Goal: Transaction & Acquisition: Download file/media

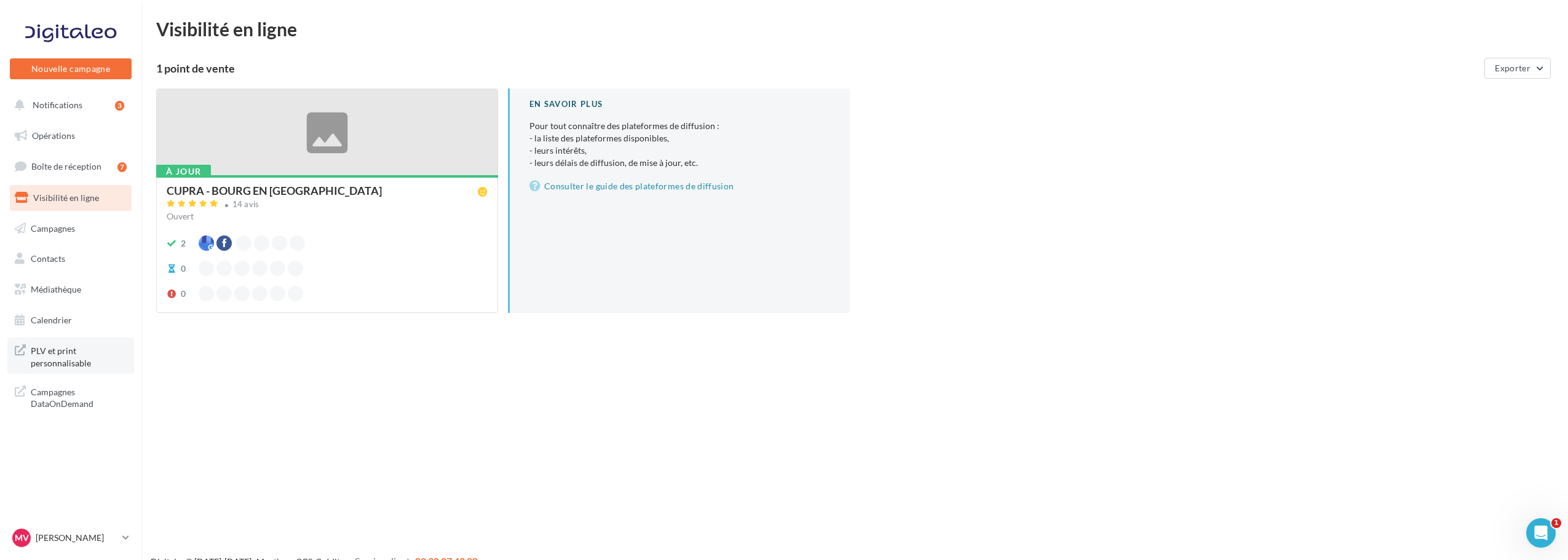
click at [99, 364] on span "PLV et print personnalisable" at bounding box center [79, 356] width 96 height 27
click at [72, 294] on span "Médiathèque" at bounding box center [56, 289] width 50 height 10
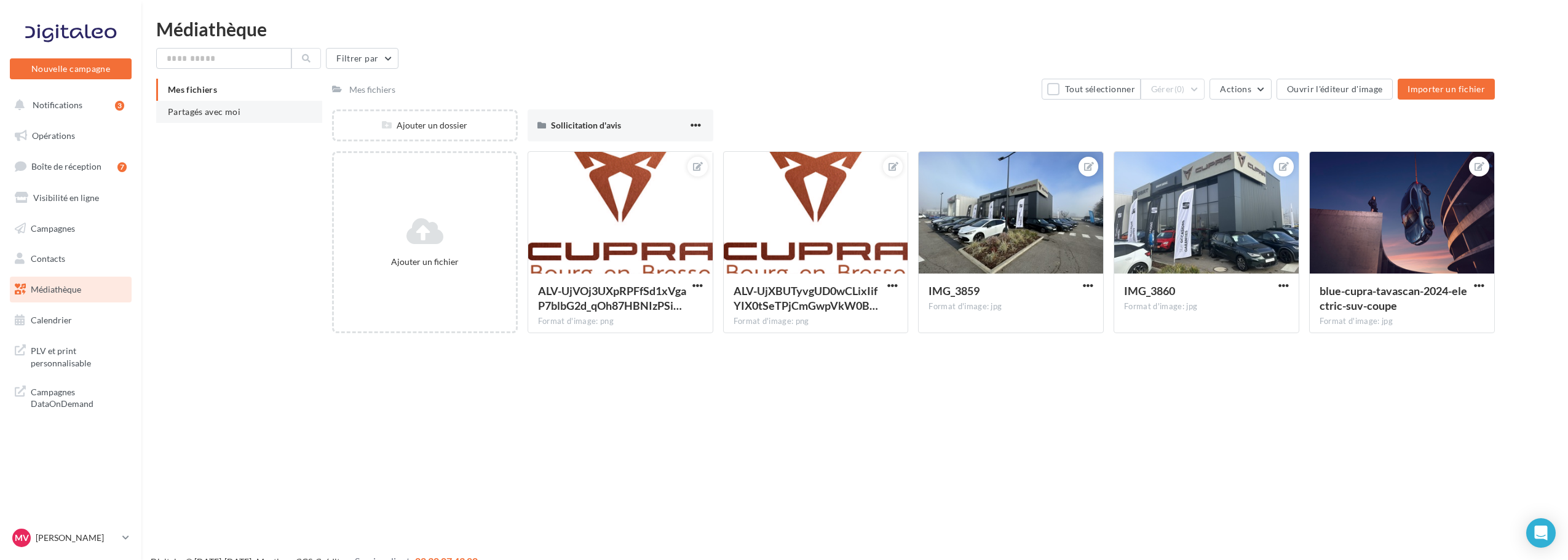
click at [203, 108] on span "Partagés avec moi" at bounding box center [204, 111] width 72 height 10
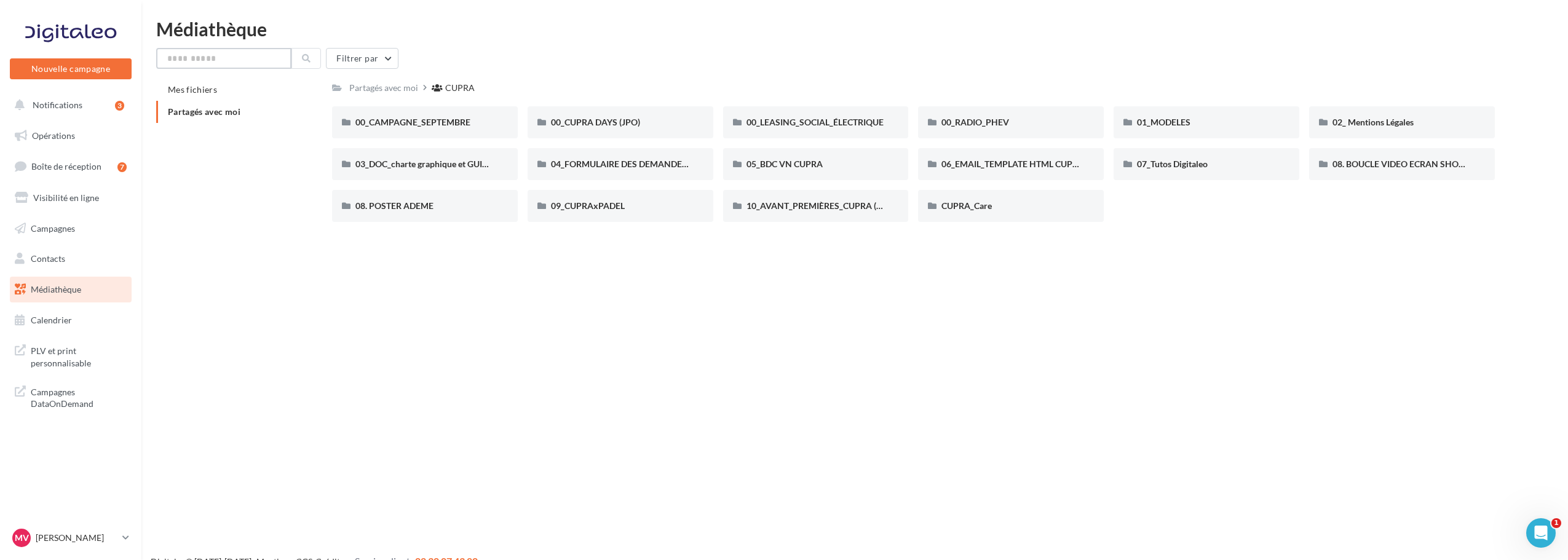
click at [225, 53] on input "text" at bounding box center [224, 58] width 135 height 21
click at [293, 58] on button at bounding box center [306, 58] width 30 height 21
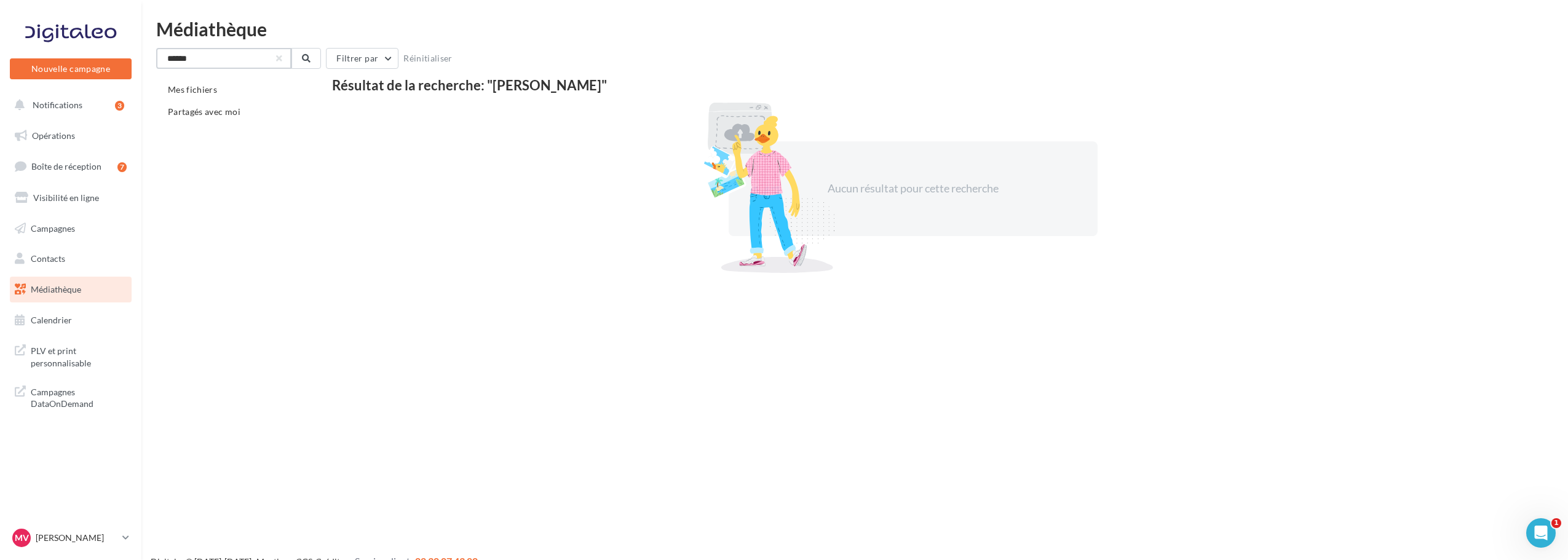
click at [226, 59] on input "******" at bounding box center [224, 58] width 135 height 21
type input "******"
click at [300, 62] on button at bounding box center [306, 58] width 30 height 21
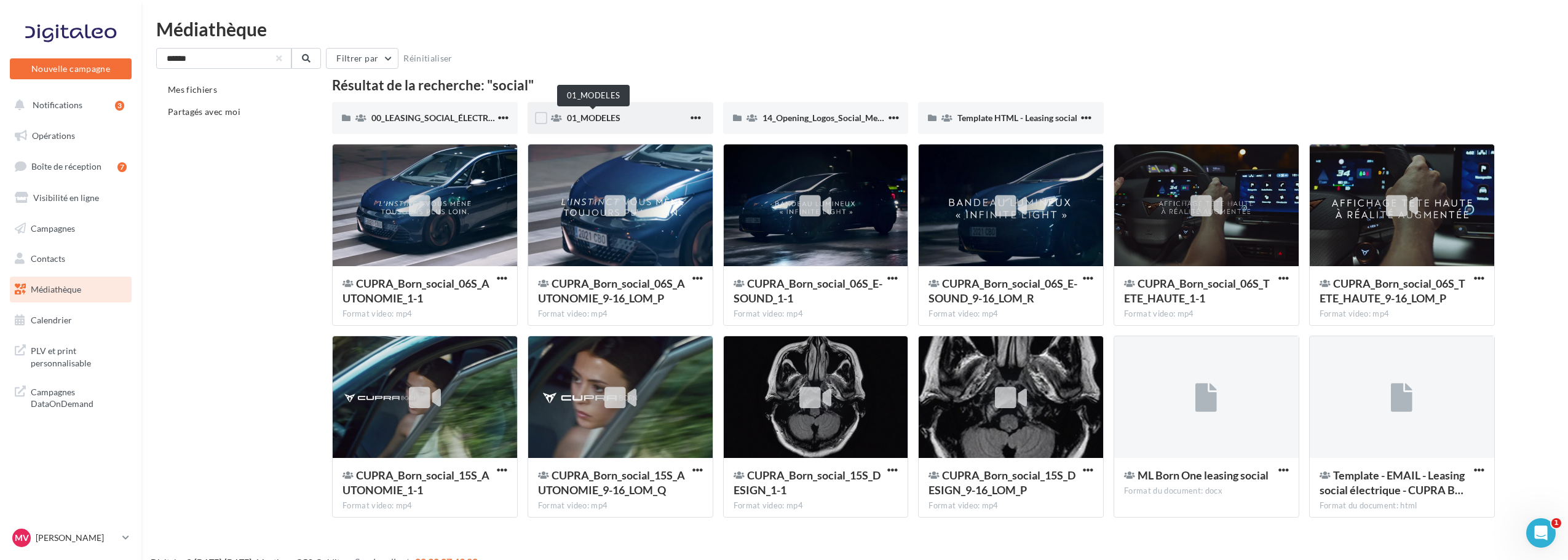
click at [615, 119] on span "01_MODELES" at bounding box center [594, 117] width 53 height 10
click at [837, 121] on span "14_Opening_Logos_Social_Media" at bounding box center [826, 117] width 126 height 10
click at [1002, 116] on span "Template HTML - Leasing social" at bounding box center [1017, 117] width 120 height 10
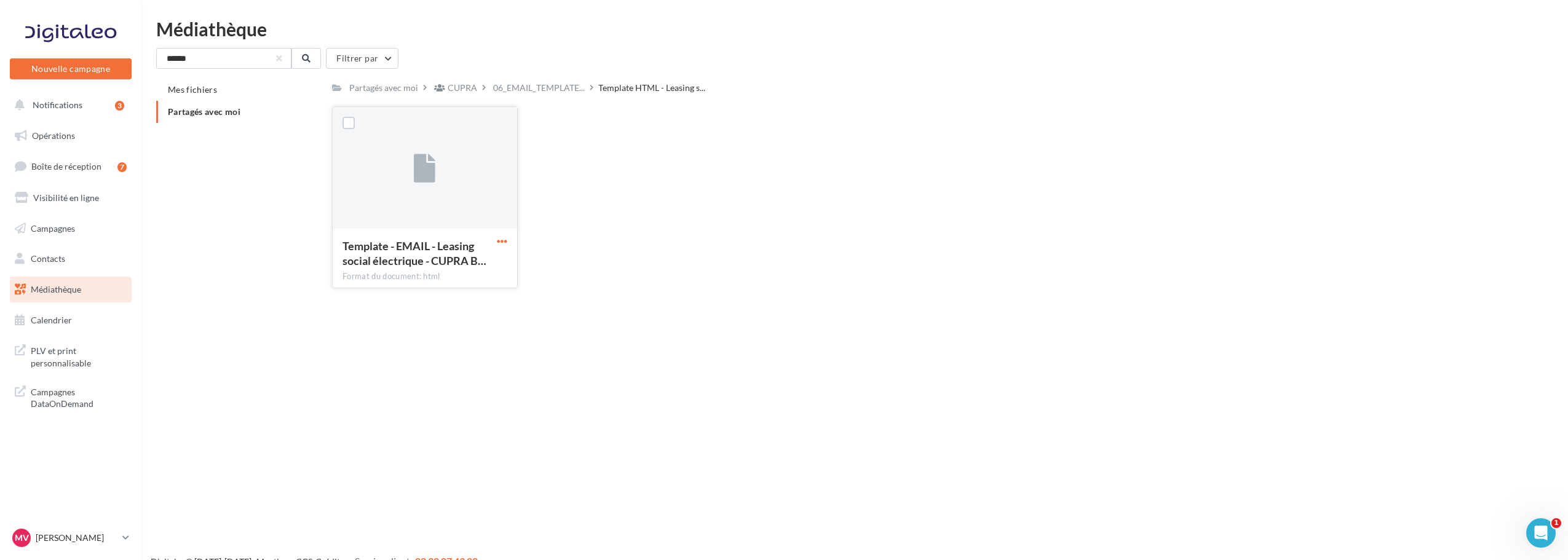
click at [505, 242] on span "button" at bounding box center [501, 241] width 10 height 10
click at [504, 259] on button "Télécharger" at bounding box center [448, 265] width 123 height 32
